Goal: Task Accomplishment & Management: Use online tool/utility

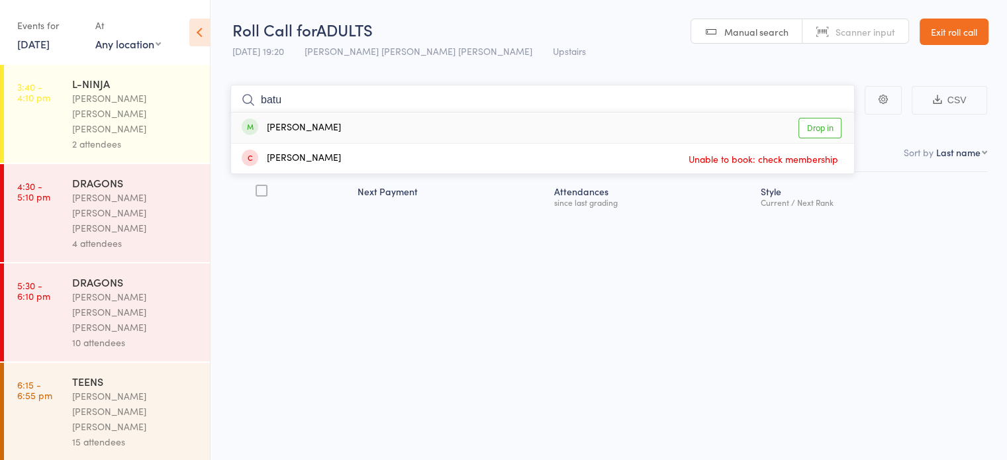
type input "batu"
click at [299, 130] on div "[PERSON_NAME]" at bounding box center [291, 127] width 99 height 15
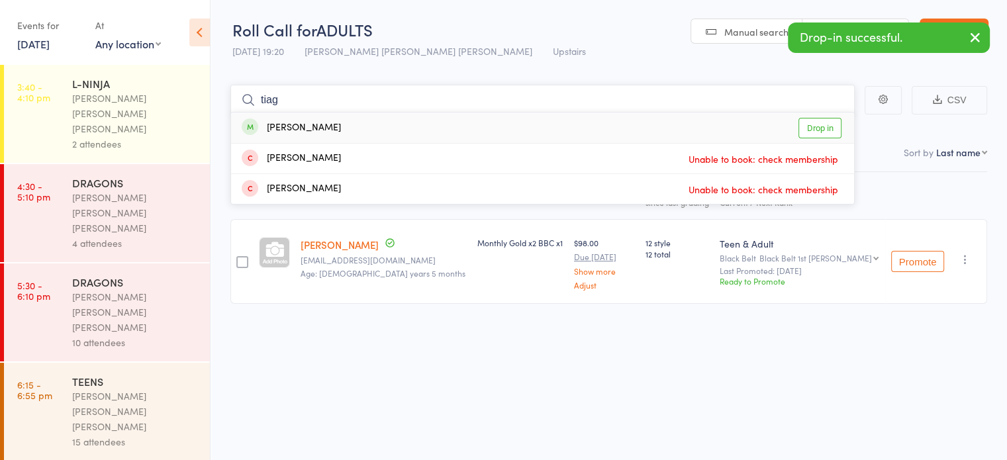
type input "tiag"
click at [299, 130] on div "[PERSON_NAME]" at bounding box center [291, 127] width 99 height 15
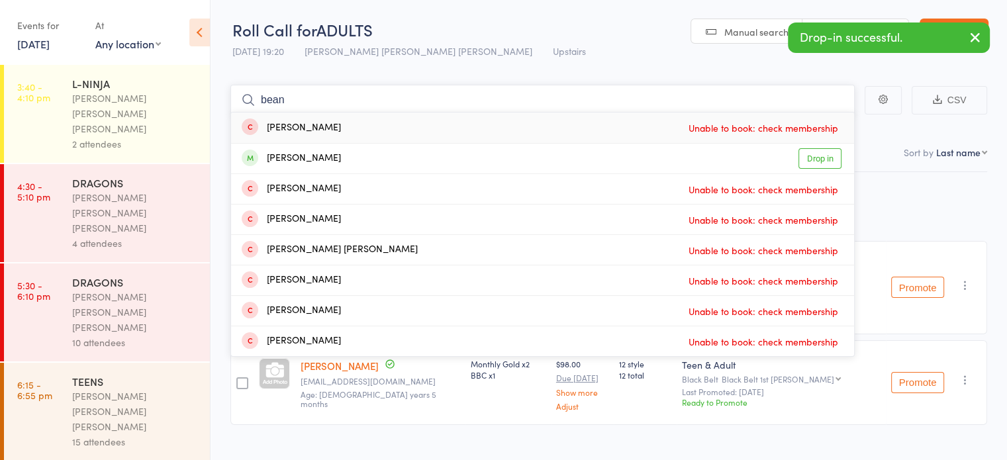
type input "bean"
click at [299, 130] on div "[PERSON_NAME]" at bounding box center [291, 127] width 99 height 15
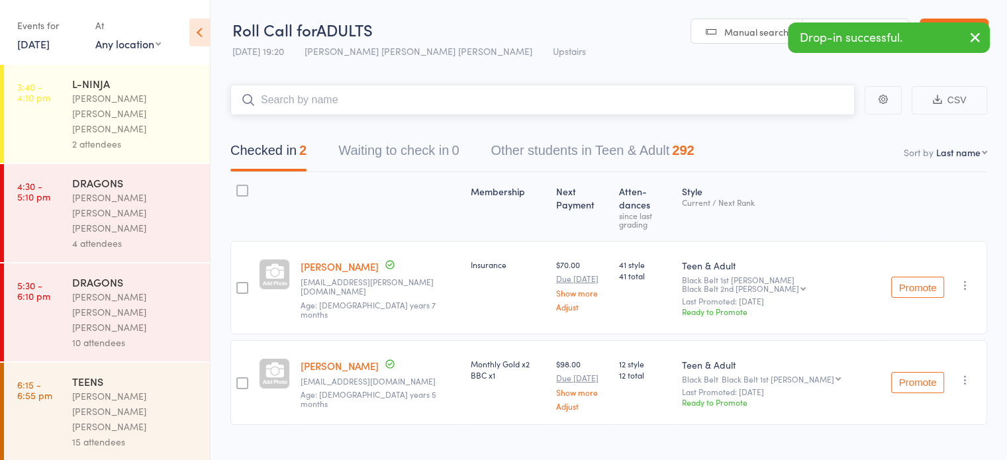
click at [327, 105] on input "search" at bounding box center [542, 100] width 624 height 30
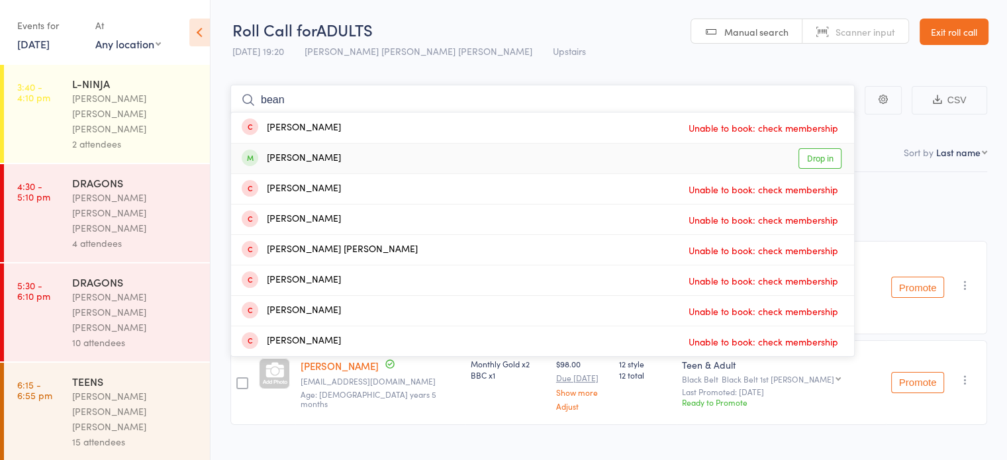
type input "bean"
click at [356, 158] on div "[PERSON_NAME] Drop in" at bounding box center [542, 159] width 623 height 30
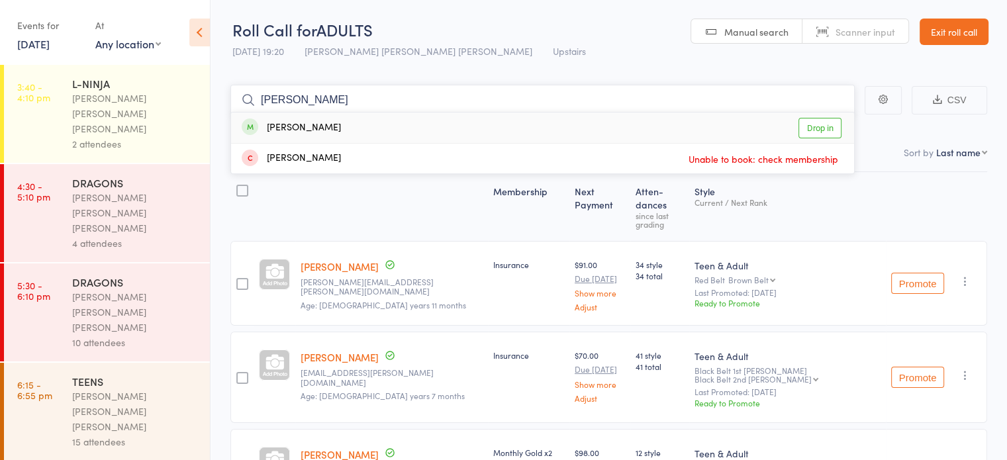
type input "[PERSON_NAME]"
click at [363, 123] on div "[PERSON_NAME] Drop in" at bounding box center [542, 128] width 623 height 30
